Goal: Task Accomplishment & Management: Use online tool/utility

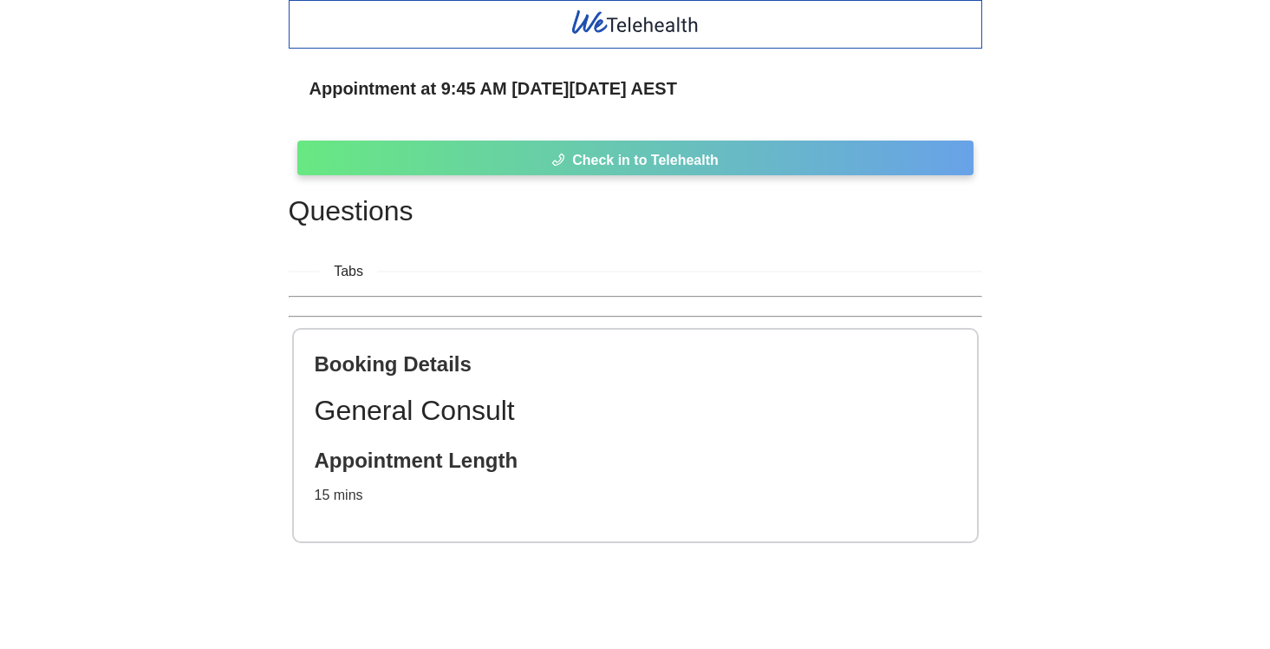
click at [754, 150] on button "Check in to Telehealth" at bounding box center [635, 157] width 676 height 35
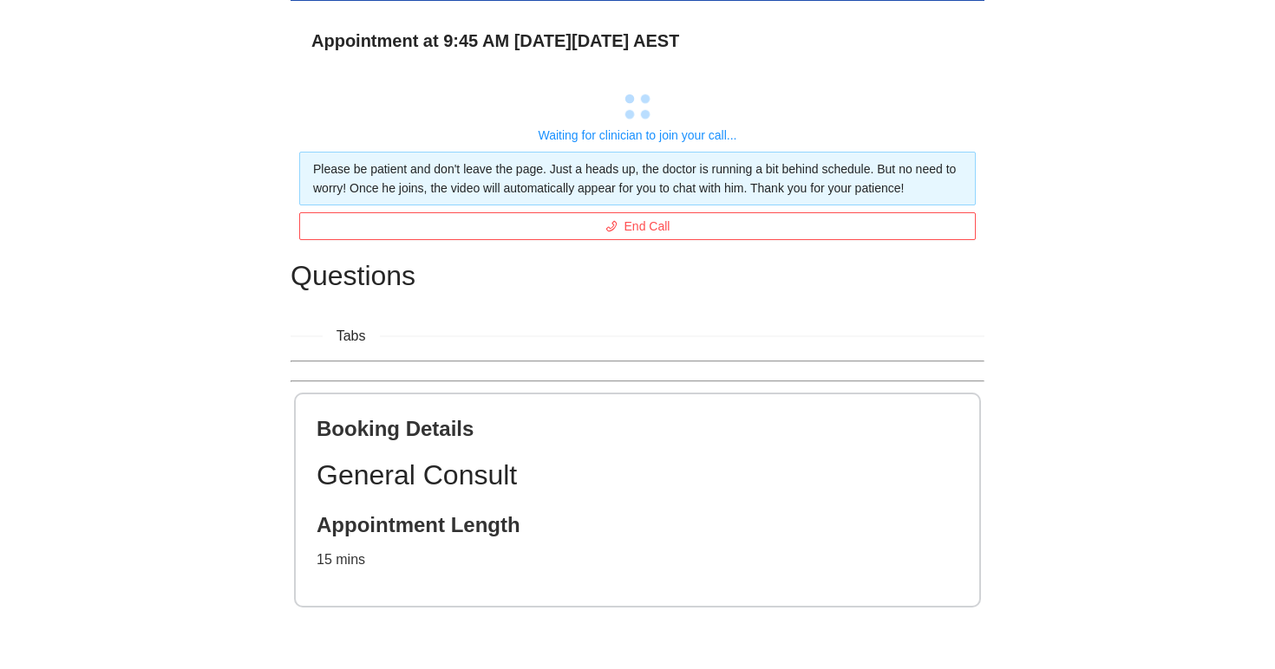
scroll to position [68, 0]
click at [1046, 177] on div "Appointment at 9:45 AM [DATE][DATE] AEST Waiting for clinician to join your cal…" at bounding box center [637, 310] width 1275 height 717
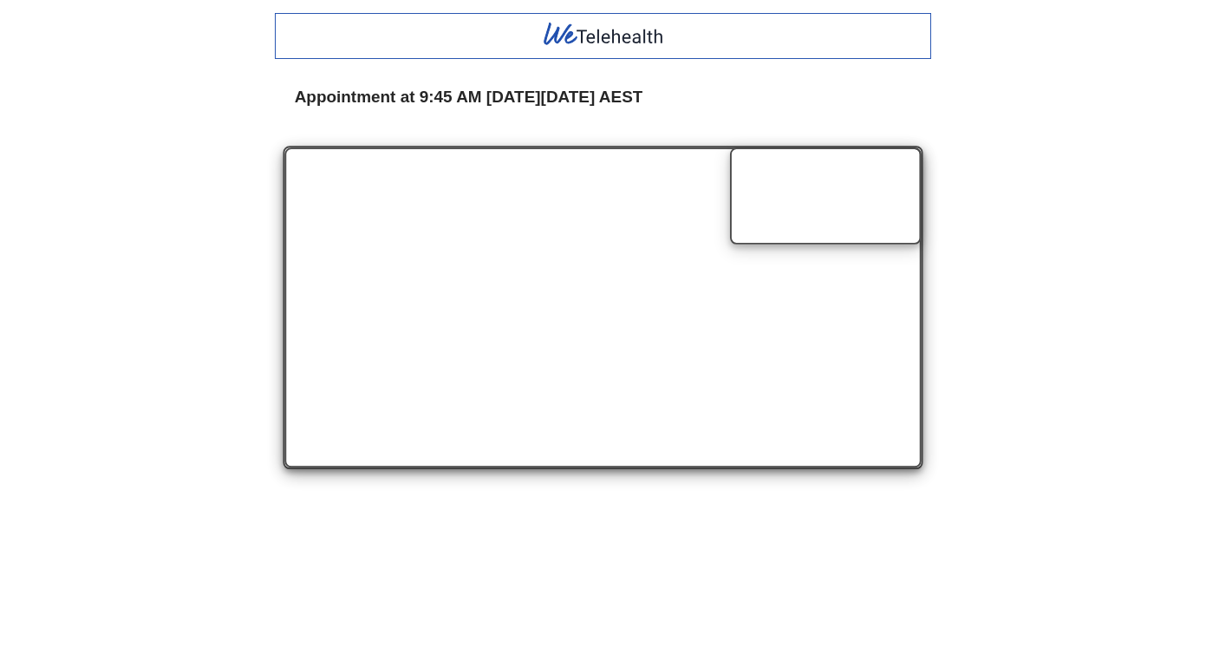
scroll to position [0, 0]
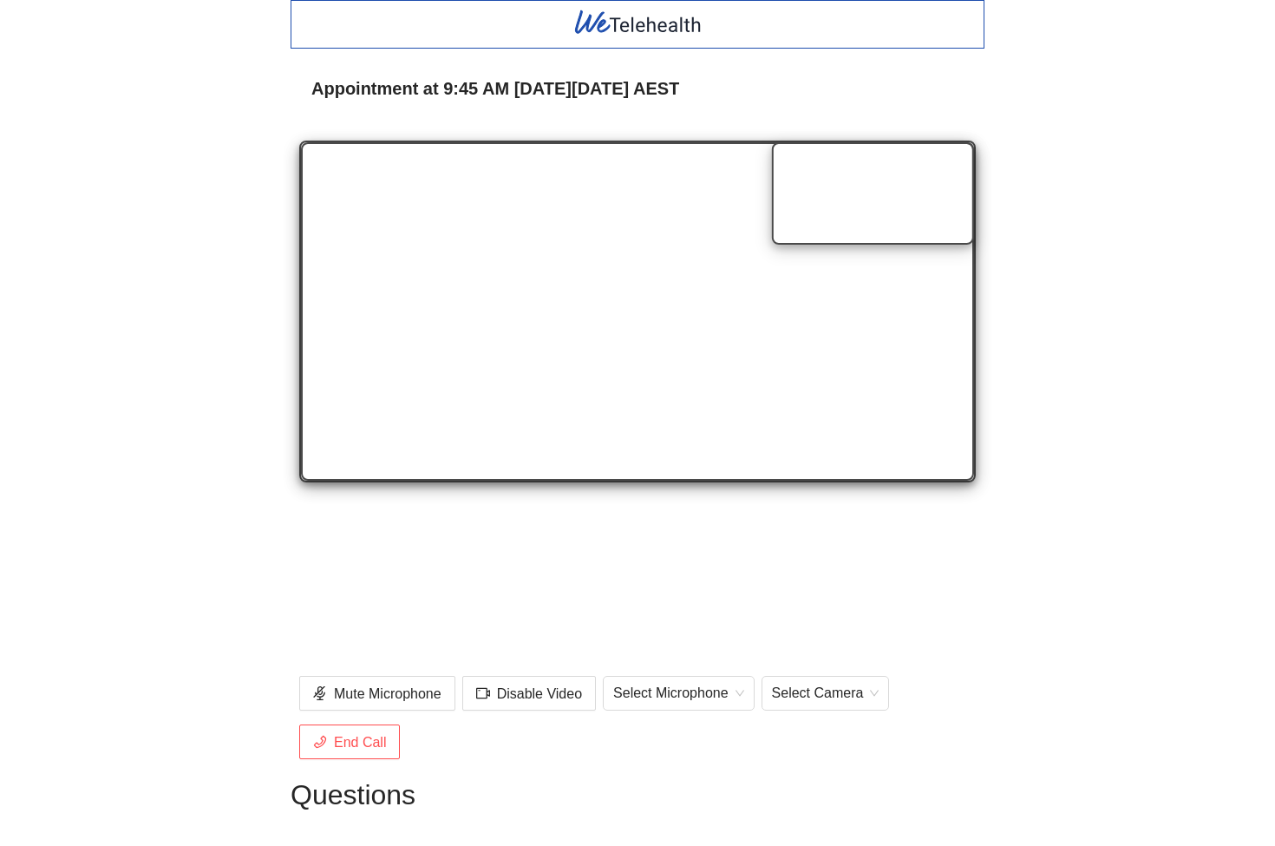
click at [1267, 648] on div "Appointment at 9:45 AM [DATE][DATE] AEST Mute Microphone Disable Video Select M…" at bounding box center [637, 594] width 1275 height 1189
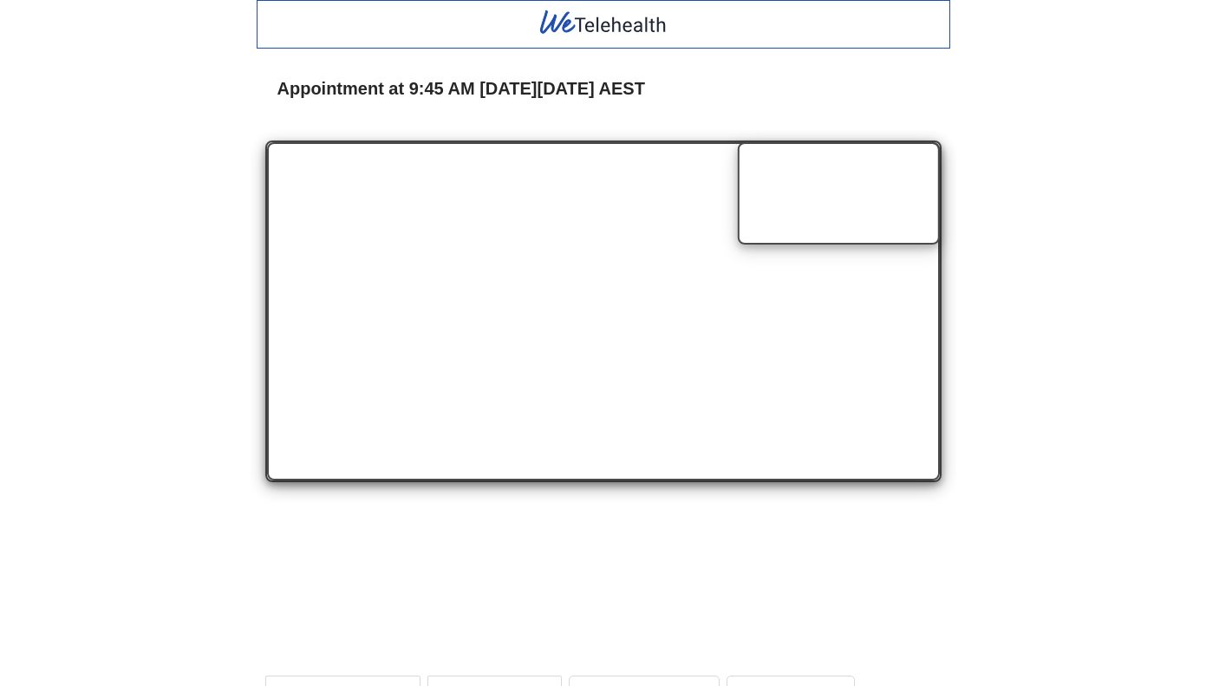
click at [1192, 648] on div "Appointment at 9:45 AM [DATE][DATE] AEST Mute Microphone Disable Video Select M…" at bounding box center [603, 594] width 1206 height 1189
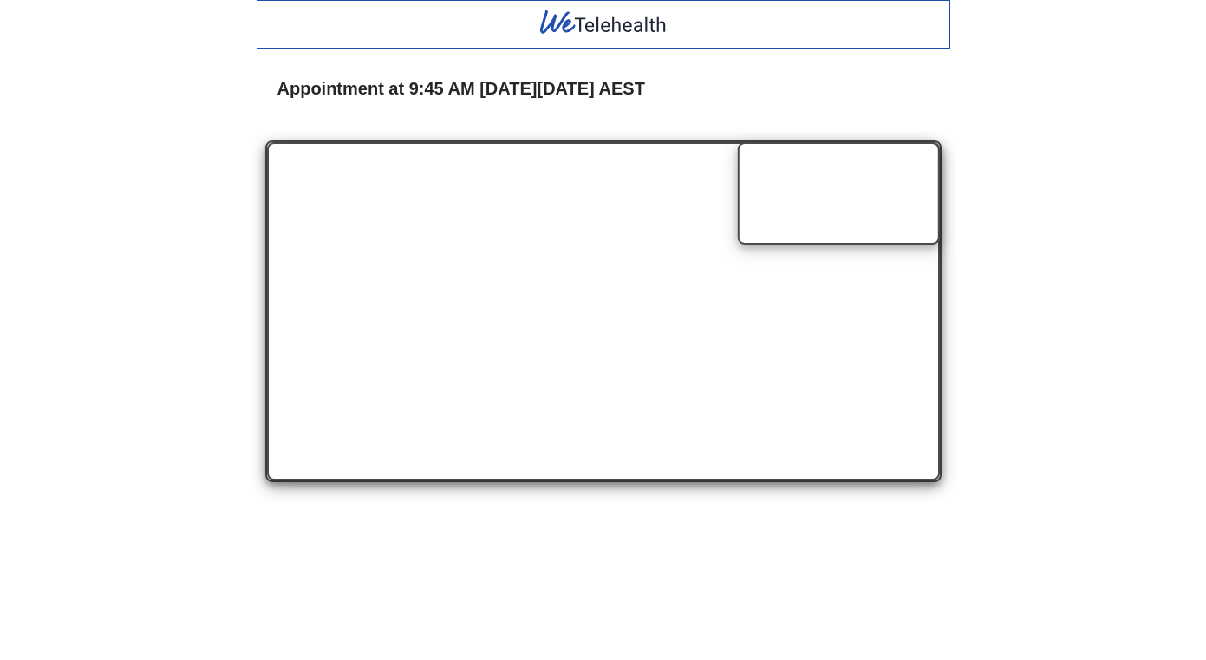
click at [1095, 114] on div "Appointment at 9:45 AM [DATE][DATE] AEST Mute Microphone Disable Video Select M…" at bounding box center [603, 594] width 1206 height 1189
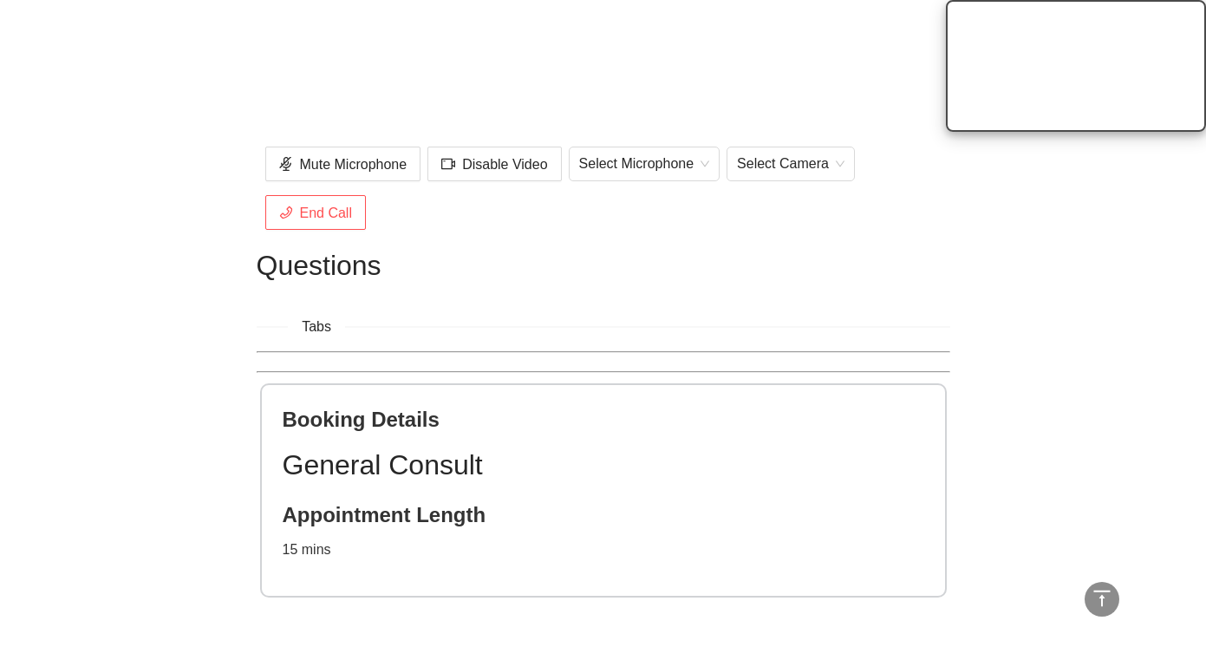
scroll to position [529, 0]
click at [502, 438] on div "Booking Details General Consult Appointment Length 15 mins" at bounding box center [603, 490] width 683 height 211
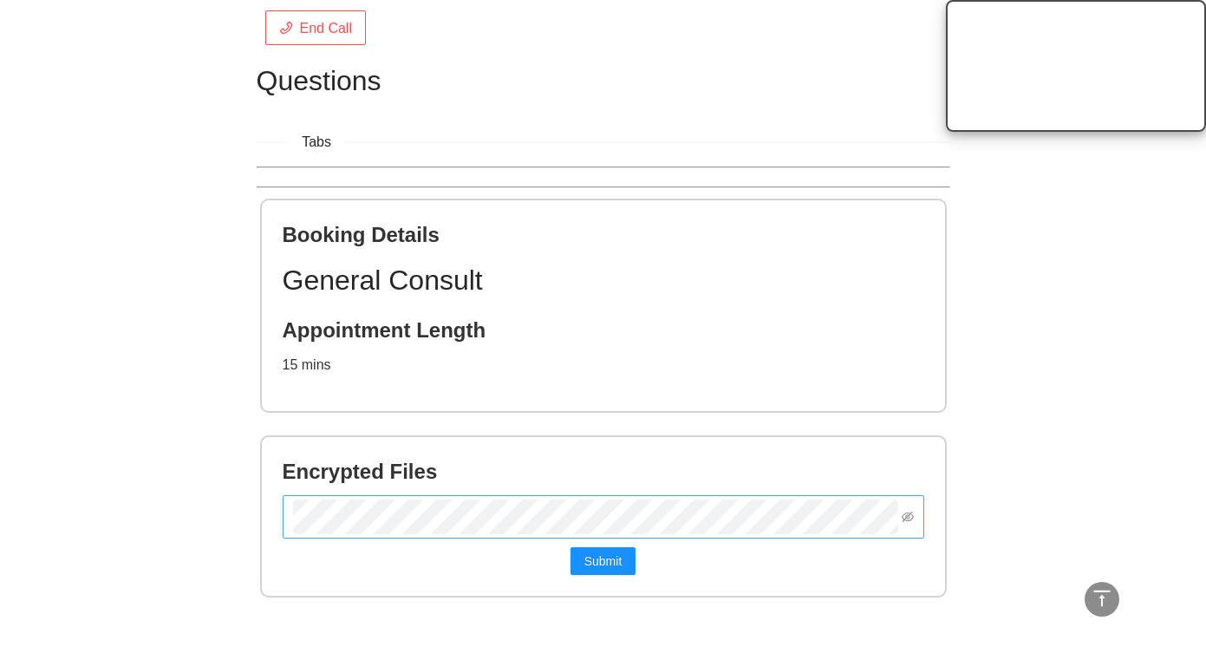
scroll to position [715, 0]
click at [603, 559] on button "Submit" at bounding box center [604, 561] width 66 height 28
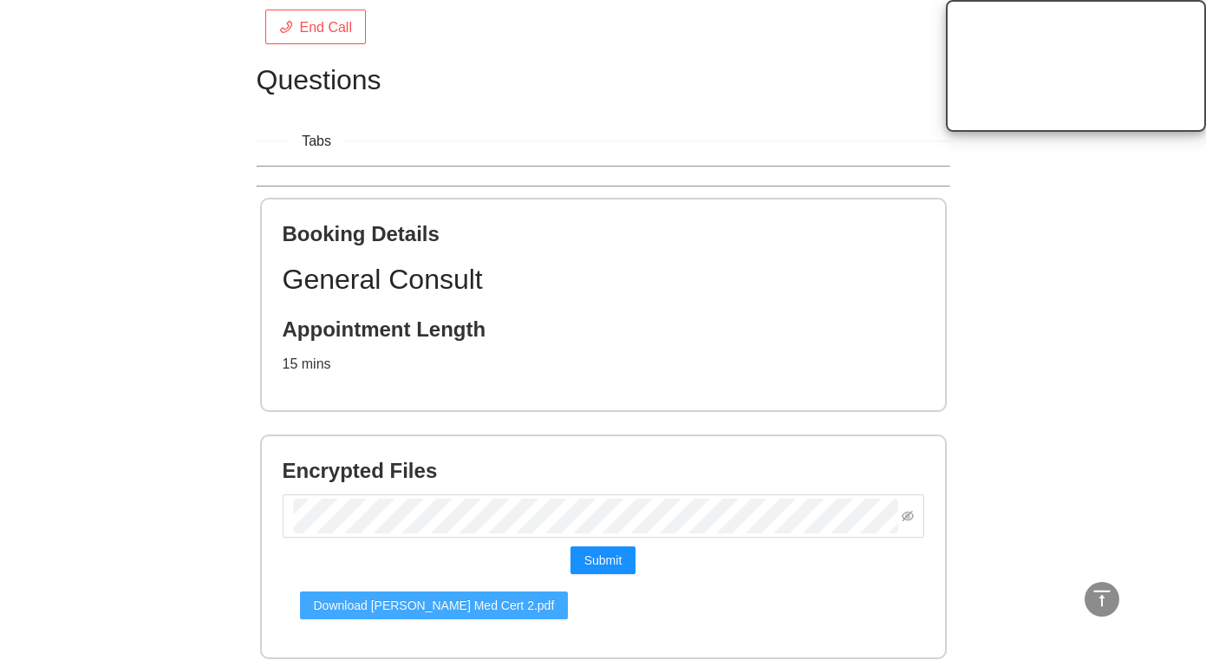
click at [397, 610] on span "Download [PERSON_NAME] Med Cert 2.pdf" at bounding box center [434, 605] width 241 height 19
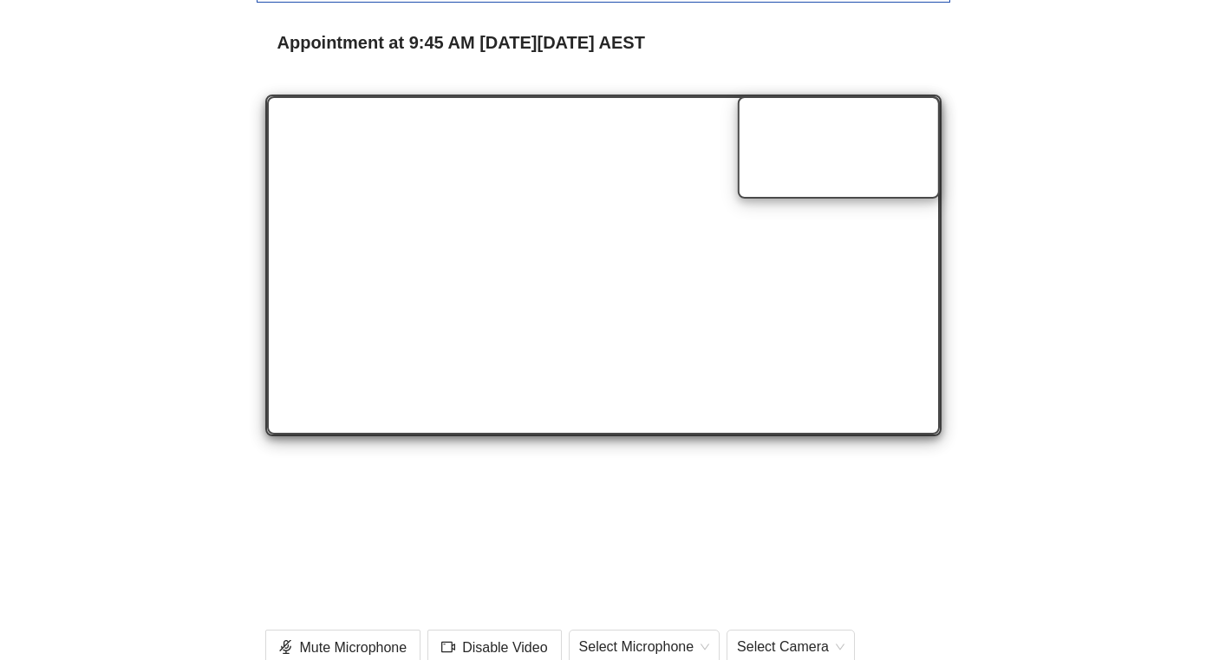
scroll to position [411, 0]
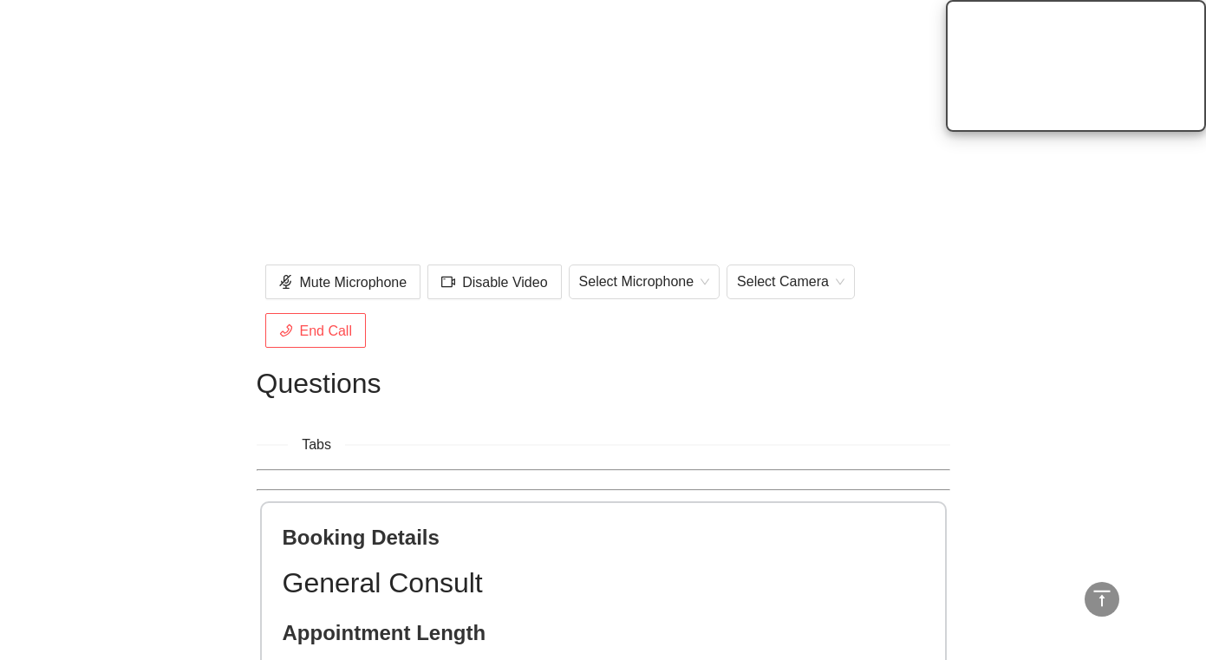
drag, startPoint x: 1065, startPoint y: 341, endPoint x: 1062, endPoint y: 286, distance: 54.7
click at [1065, 341] on div "Appointment at 9:45 AM [DATE][DATE] AEST Mute Microphone Disable Video Select M…" at bounding box center [603, 307] width 1206 height 1436
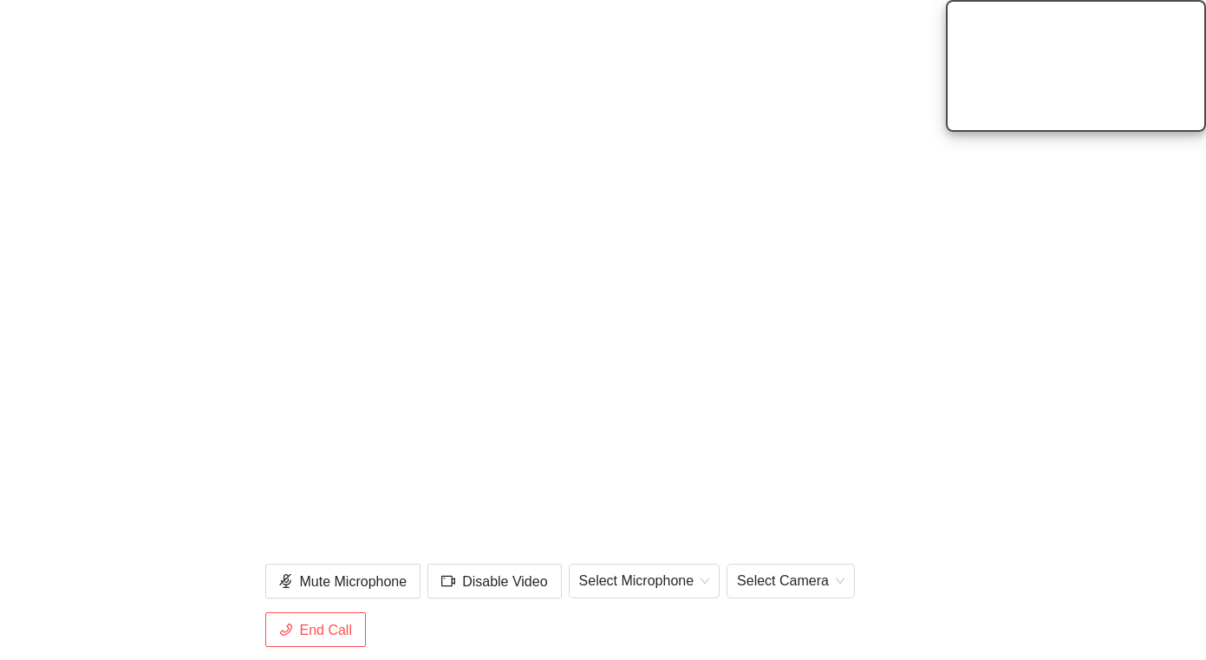
scroll to position [727, 0]
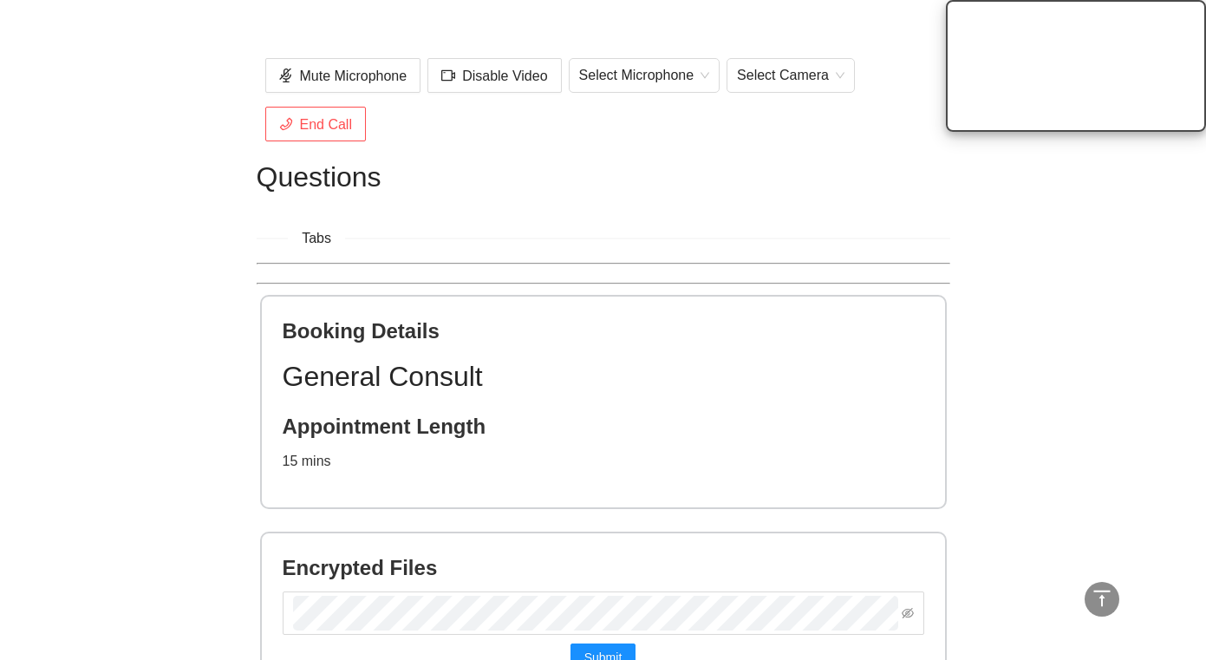
click at [385, 233] on div "Tabs" at bounding box center [604, 238] width 694 height 22
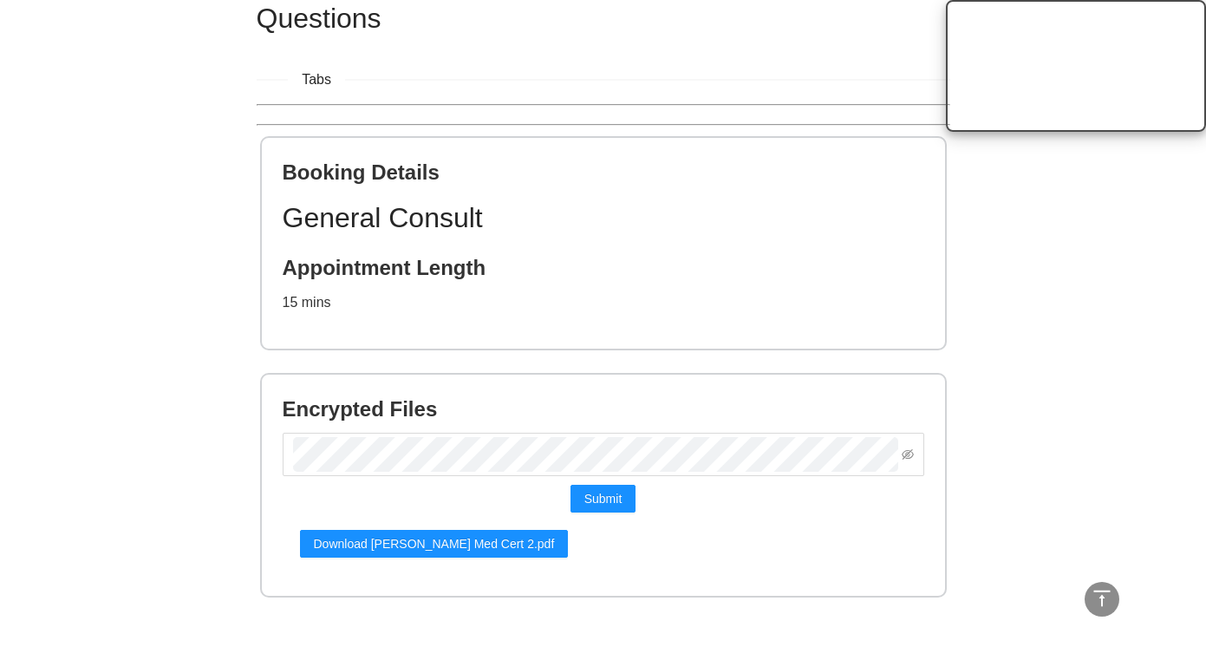
scroll to position [777, 0]
click at [415, 281] on div "General Consult Appointment Length 15 mins" at bounding box center [604, 255] width 642 height 118
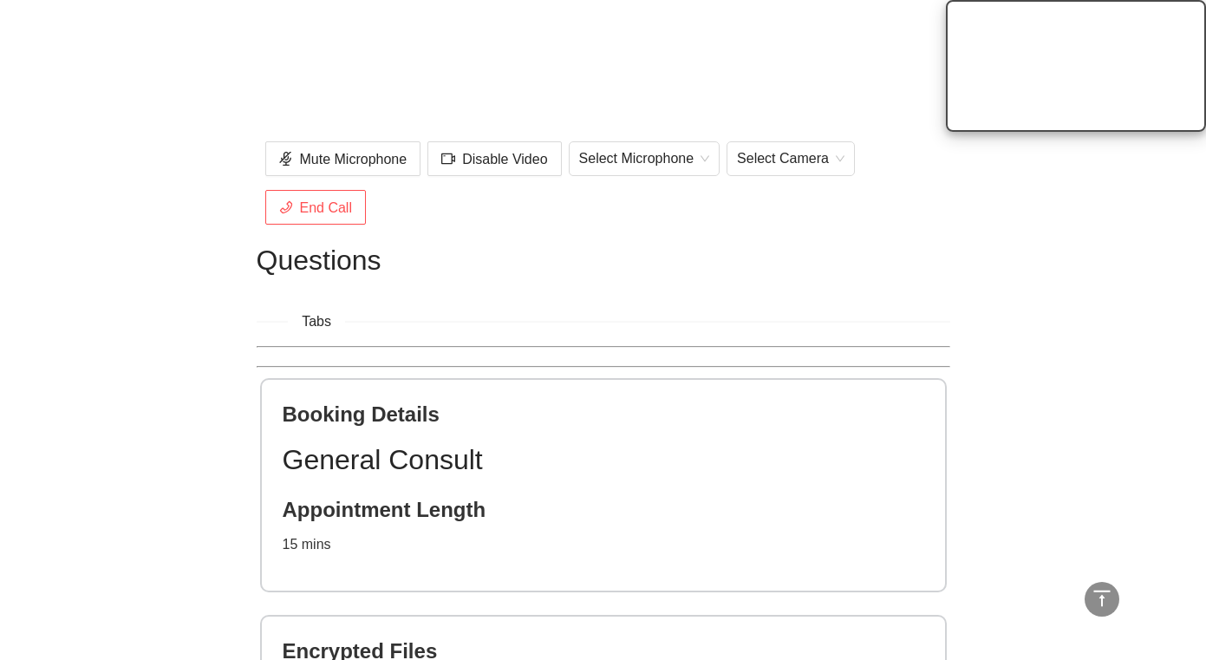
scroll to position [518, 0]
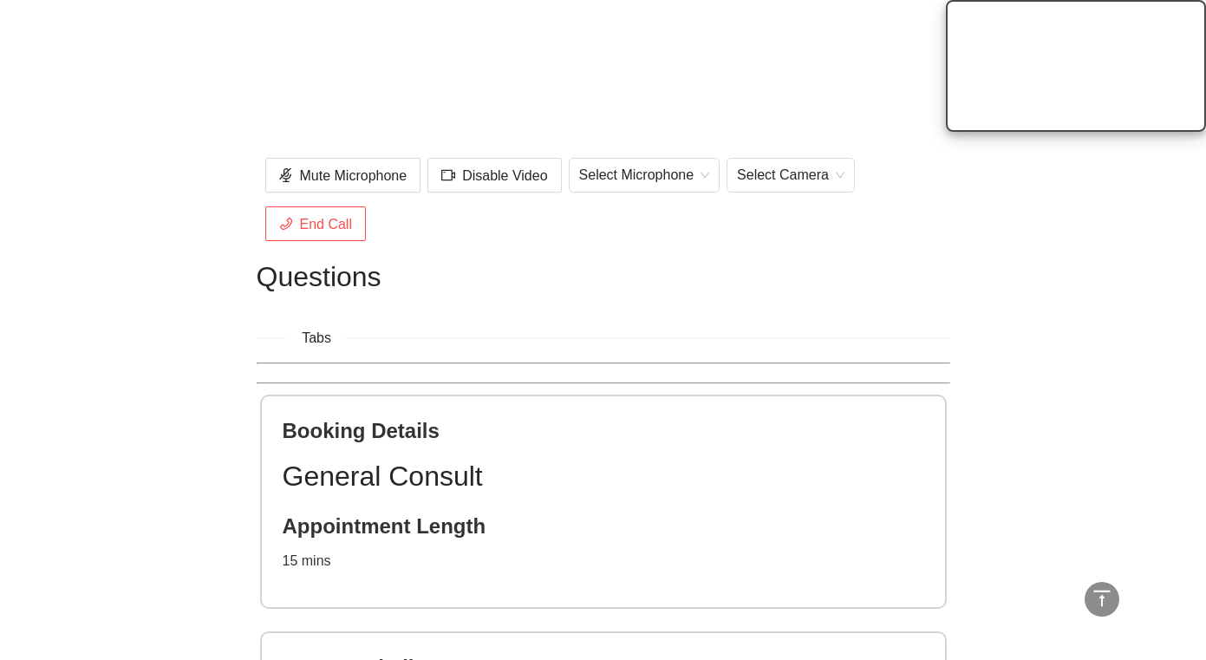
click at [396, 342] on div "Tabs" at bounding box center [604, 338] width 694 height 22
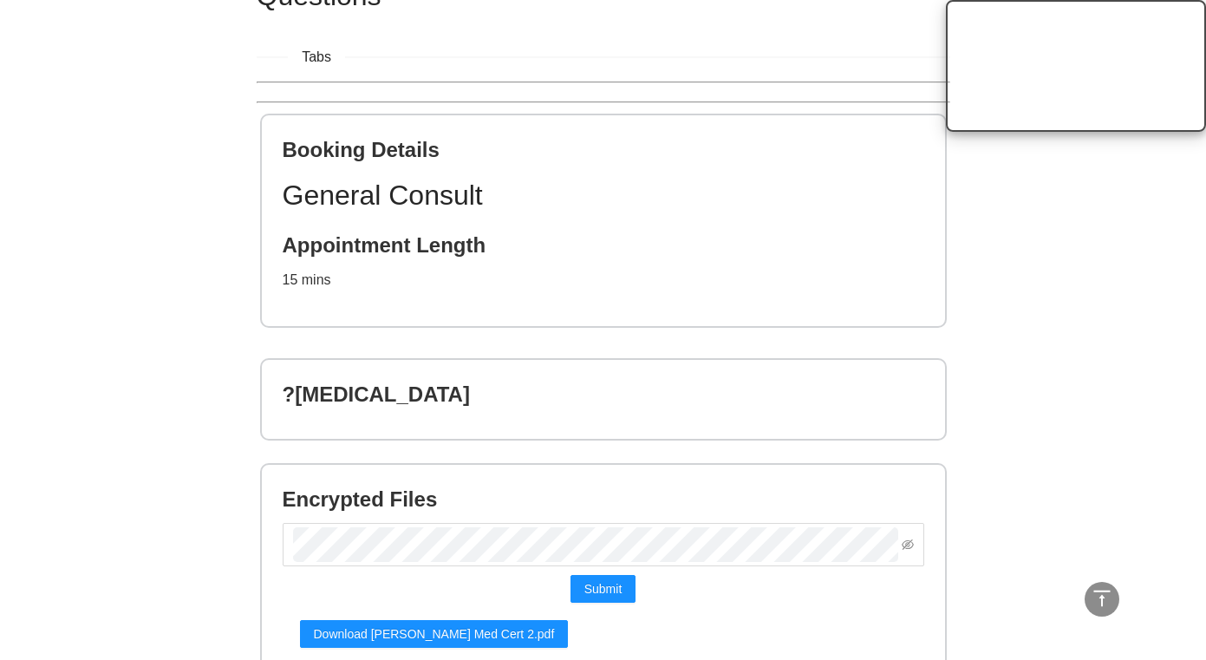
scroll to position [813, 0]
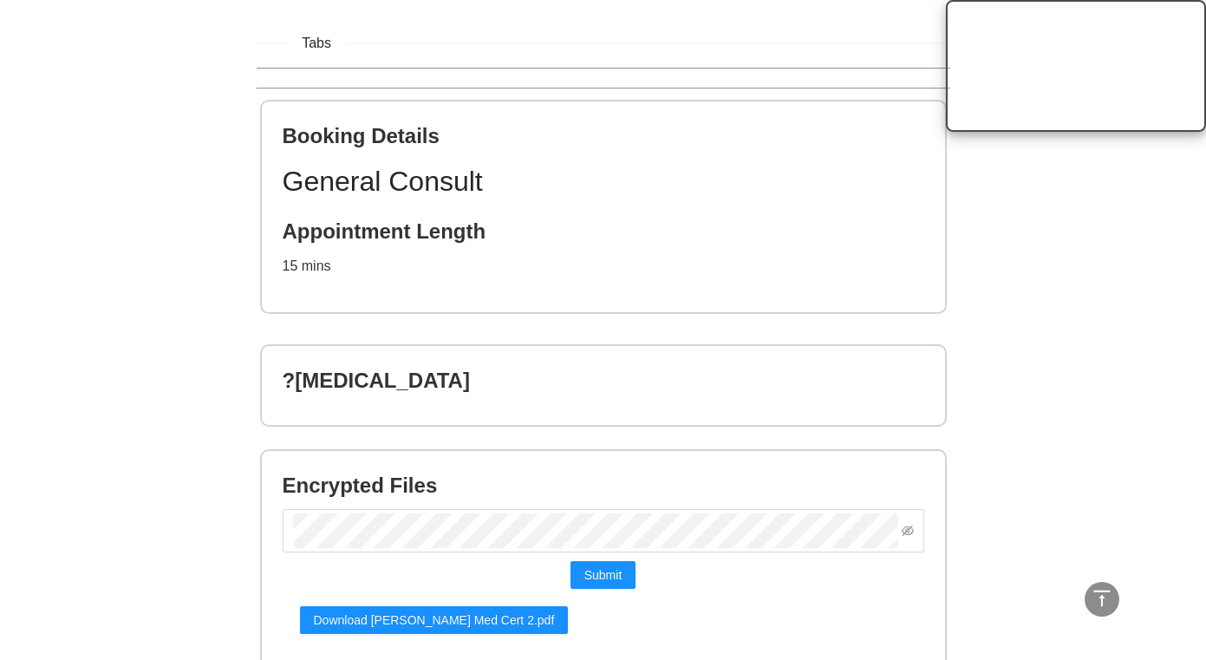
click at [477, 356] on div "?[MEDICAL_DATA]" at bounding box center [603, 385] width 683 height 79
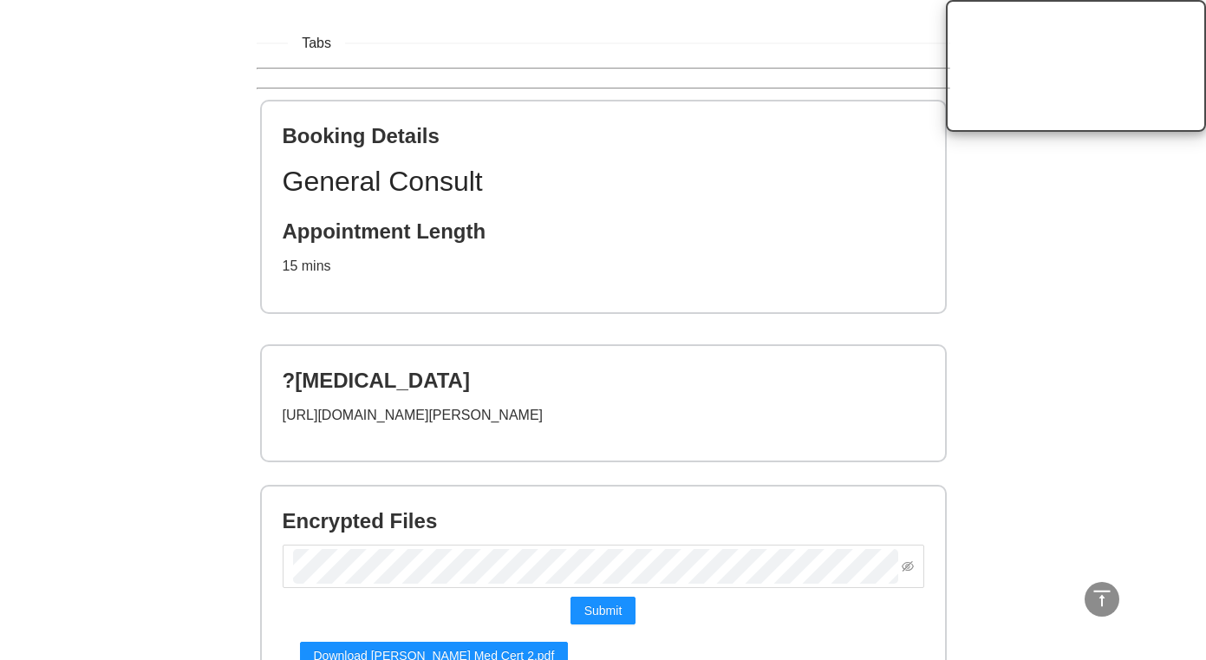
drag, startPoint x: 542, startPoint y: 413, endPoint x: 210, endPoint y: 422, distance: 332.3
copy p "[URL][DOMAIN_NAME][PERSON_NAME]"
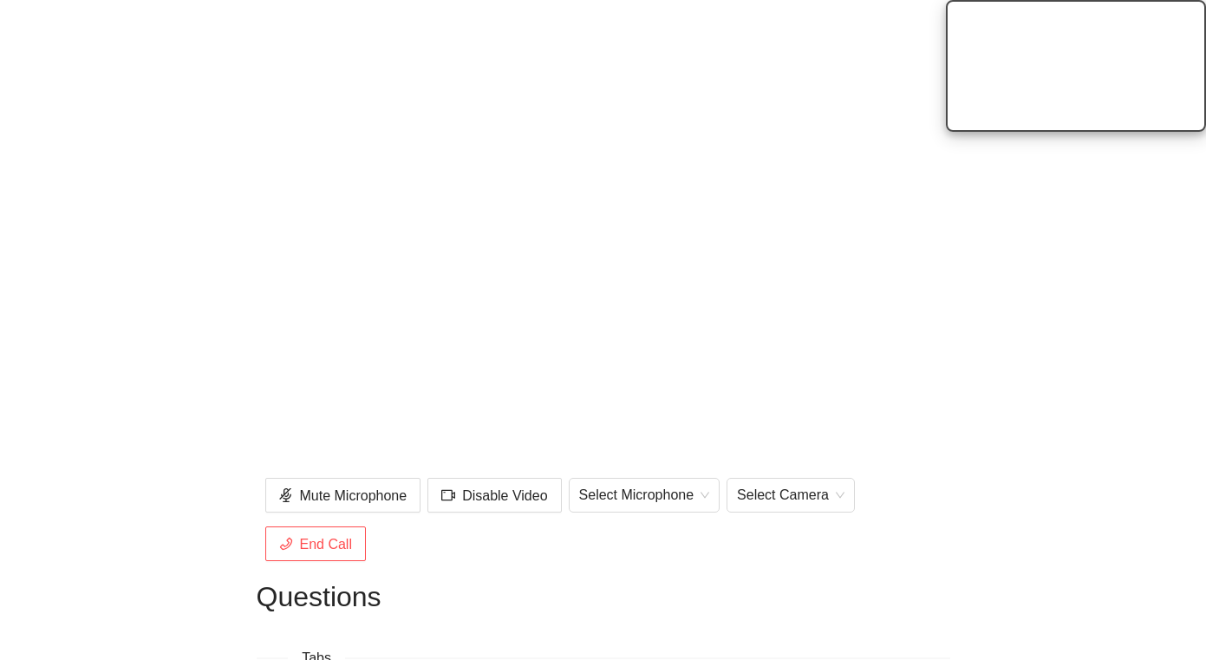
scroll to position [205, 0]
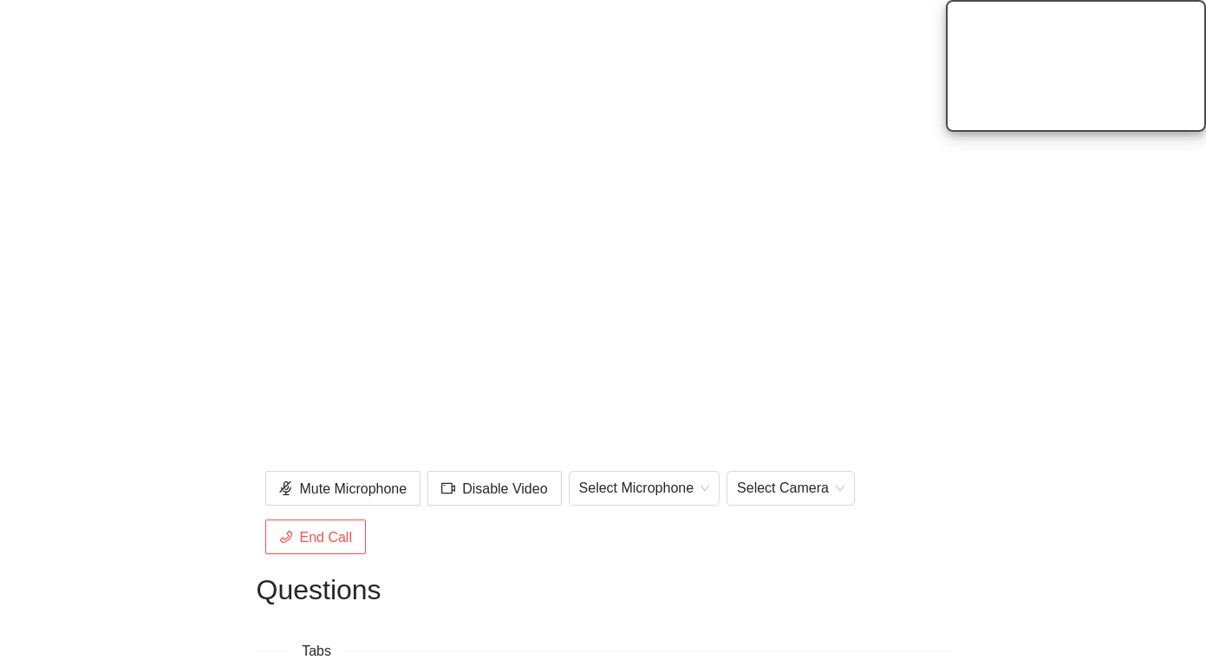
drag, startPoint x: 1100, startPoint y: 74, endPoint x: 1021, endPoint y: 111, distance: 87.3
click at [1021, 111] on video at bounding box center [1076, 66] width 260 height 132
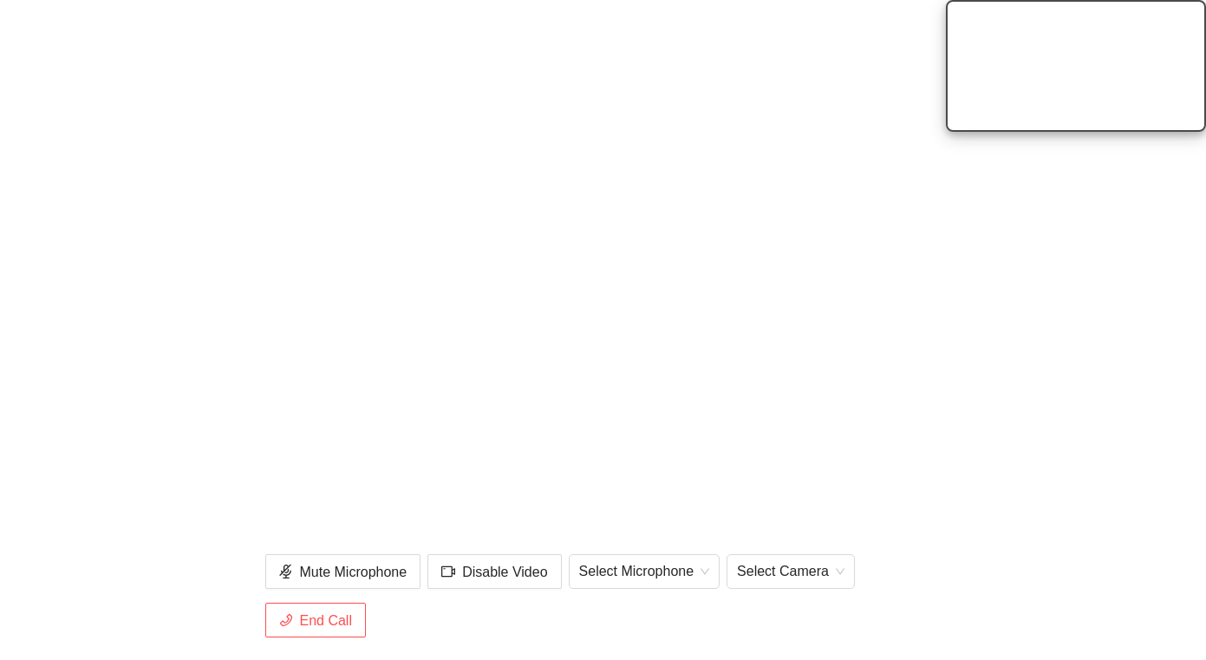
scroll to position [100, 0]
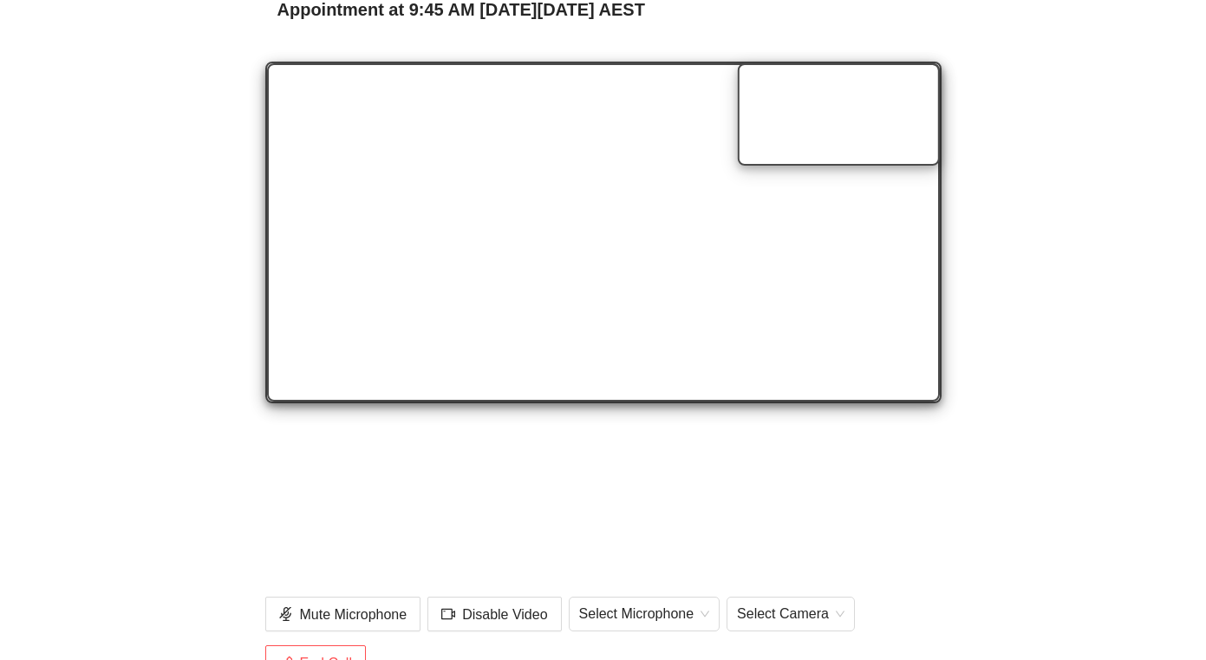
scroll to position [96, 0]
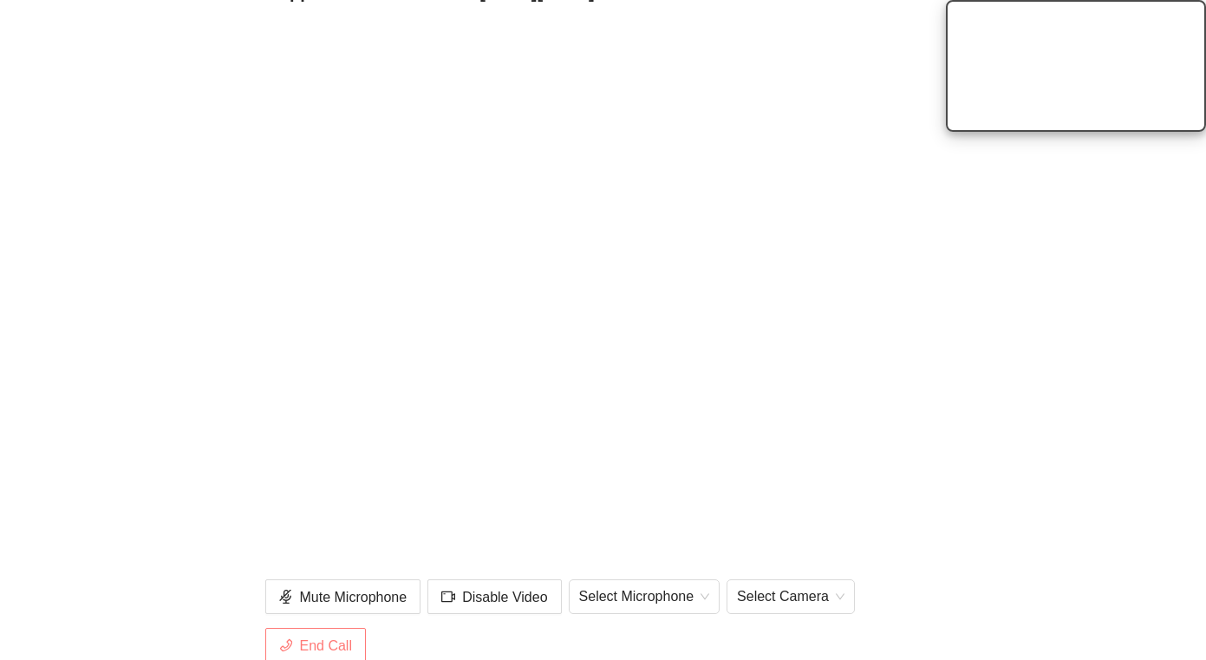
click at [333, 648] on span "End Call" at bounding box center [326, 646] width 52 height 22
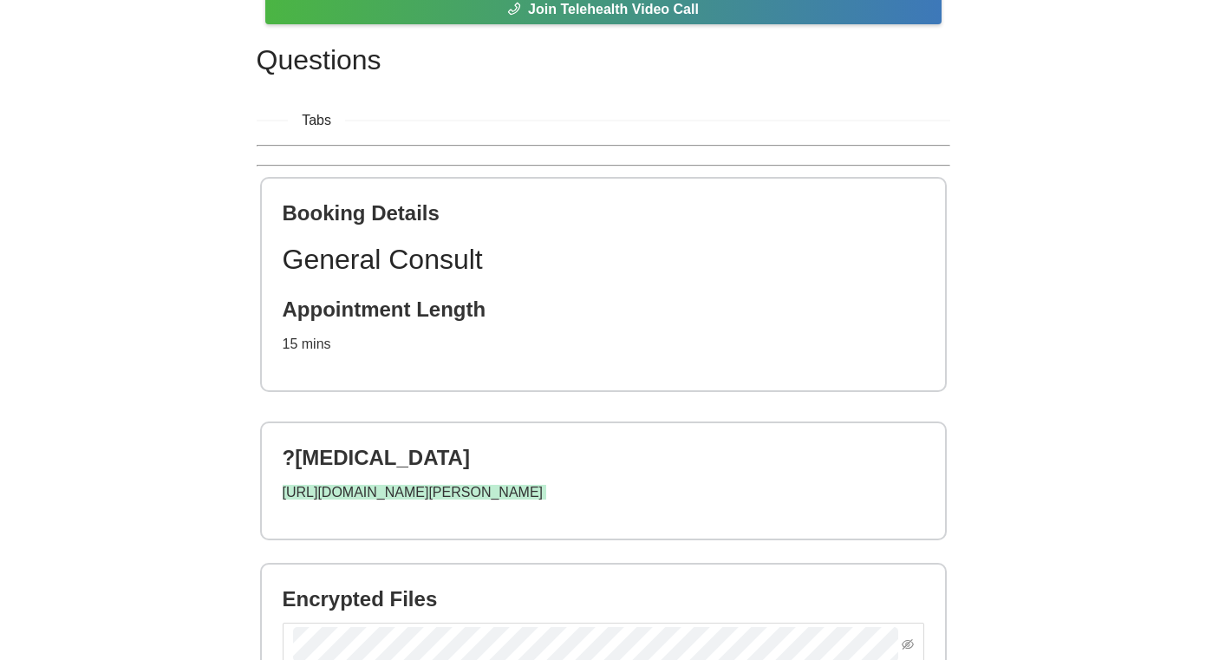
scroll to position [71, 0]
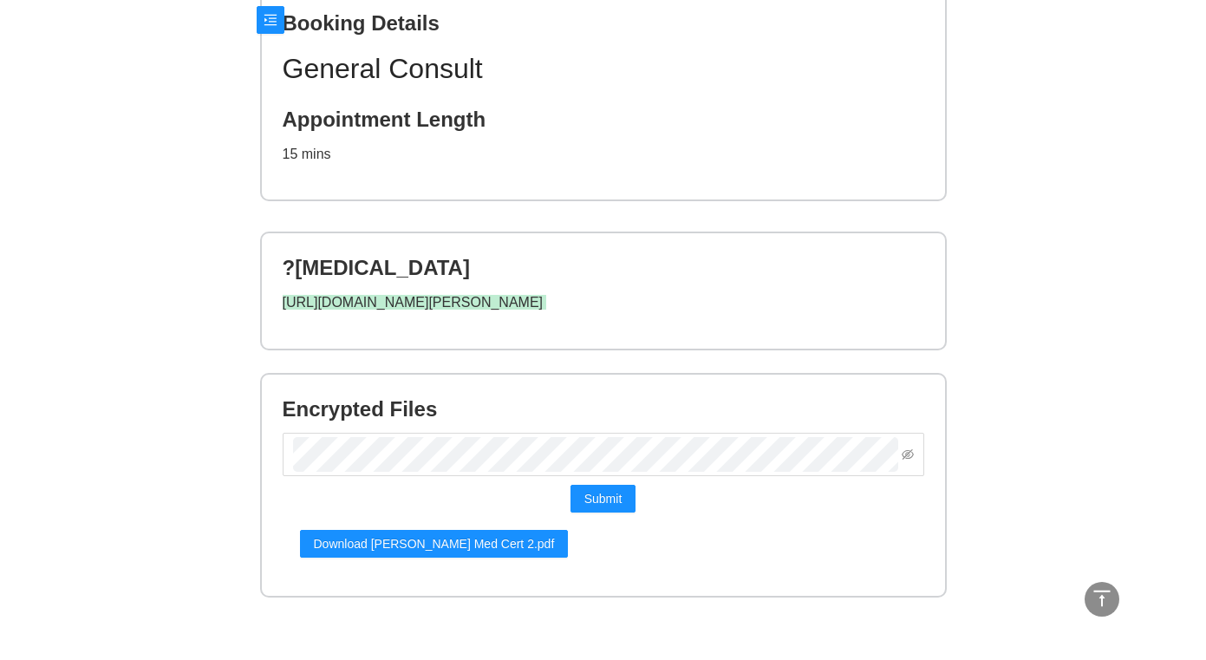
click at [1078, 206] on div "Appointment at 9:45 AM [DATE][DATE] AEST Join Telehealth Video Call Questions T…" at bounding box center [603, 143] width 1206 height 1033
